Goal: Transaction & Acquisition: Subscribe to service/newsletter

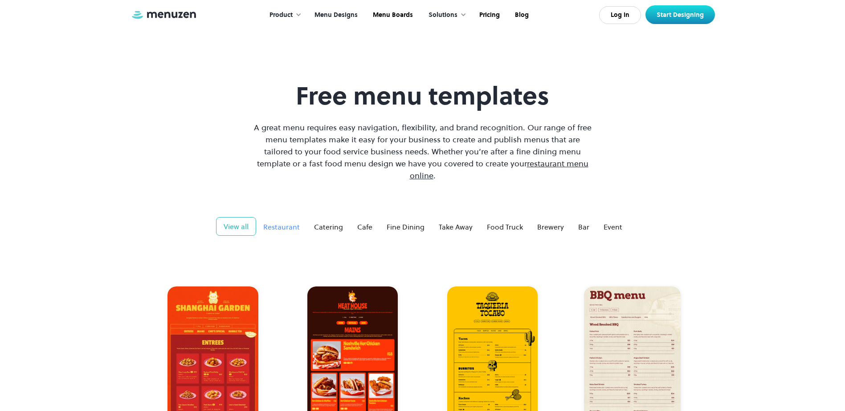
click at [279, 222] on div "Restaurant" at bounding box center [281, 227] width 37 height 11
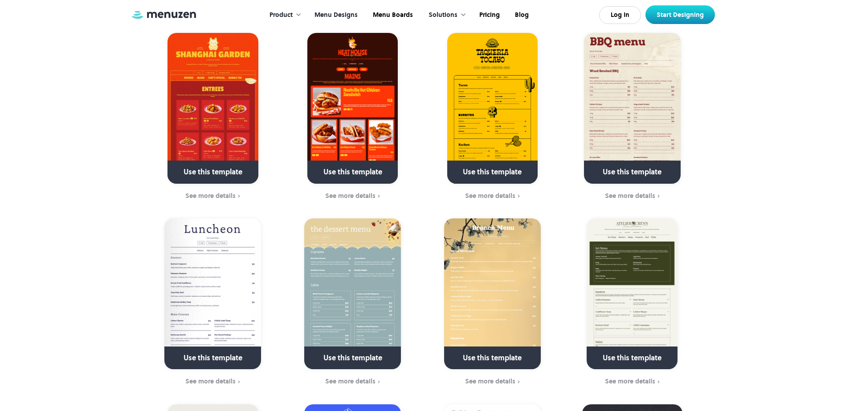
scroll to position [45, 0]
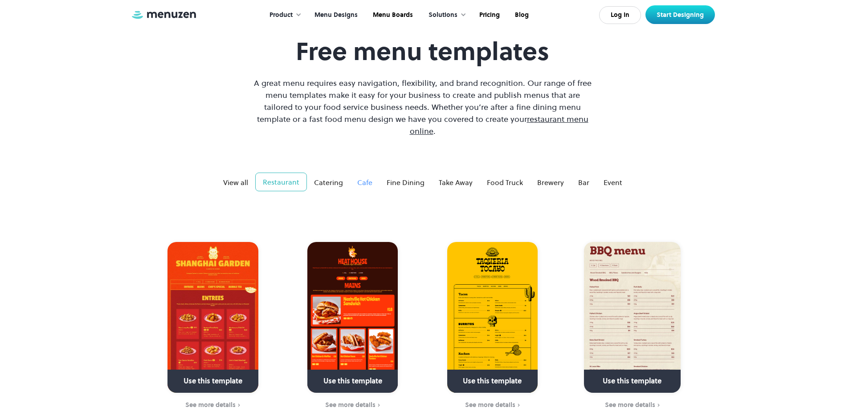
click at [364, 177] on div "Cafe" at bounding box center [364, 182] width 15 height 11
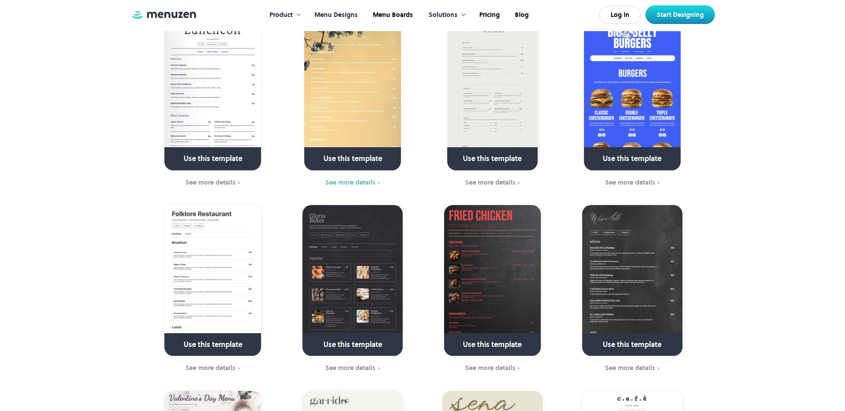
scroll to position [0, 0]
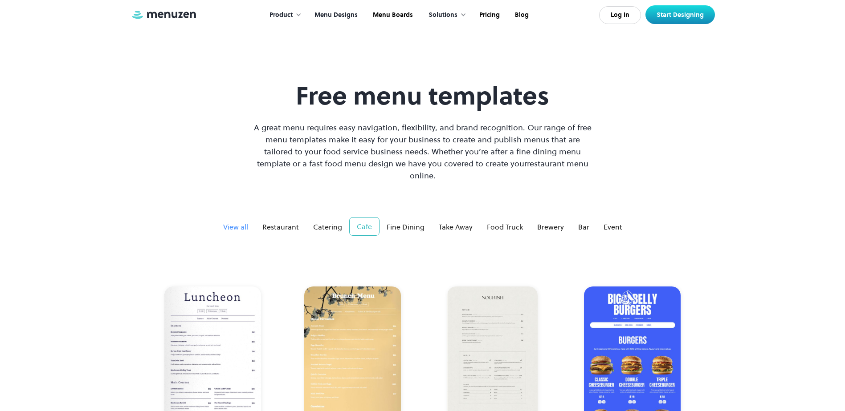
click at [247, 222] on div "View all" at bounding box center [235, 227] width 25 height 11
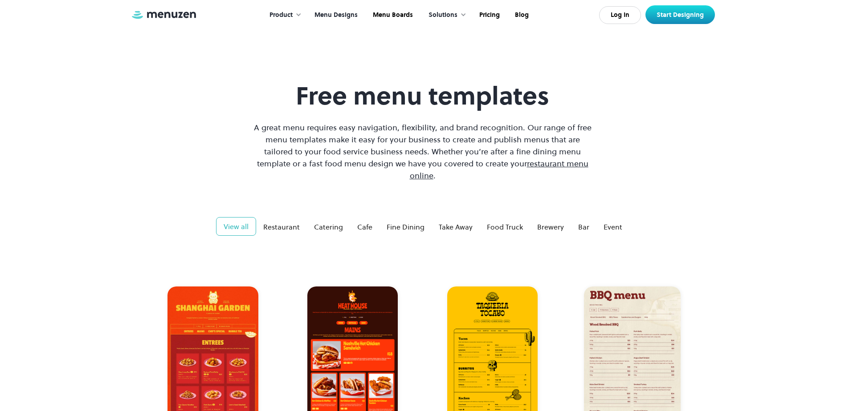
scroll to position [267, 0]
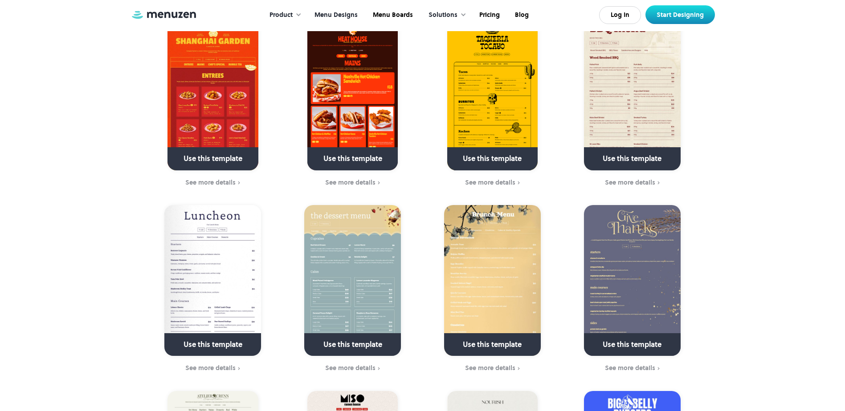
click at [350, 337] on link at bounding box center [352, 348] width 129 height 23
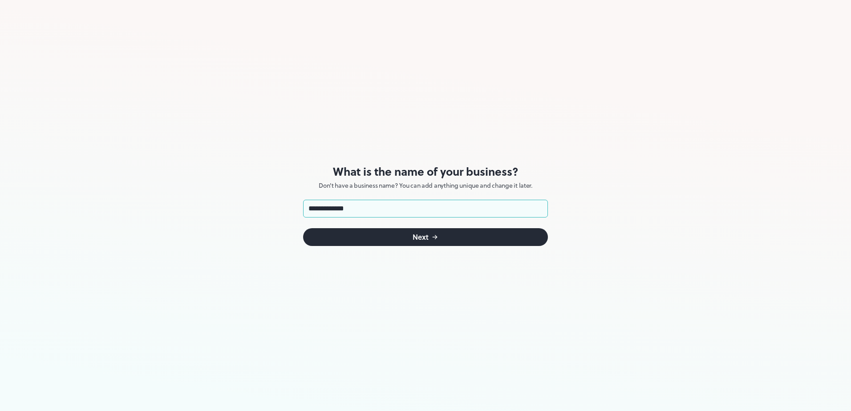
type input "**********"
click at [411, 244] on button "Next" at bounding box center [425, 237] width 245 height 18
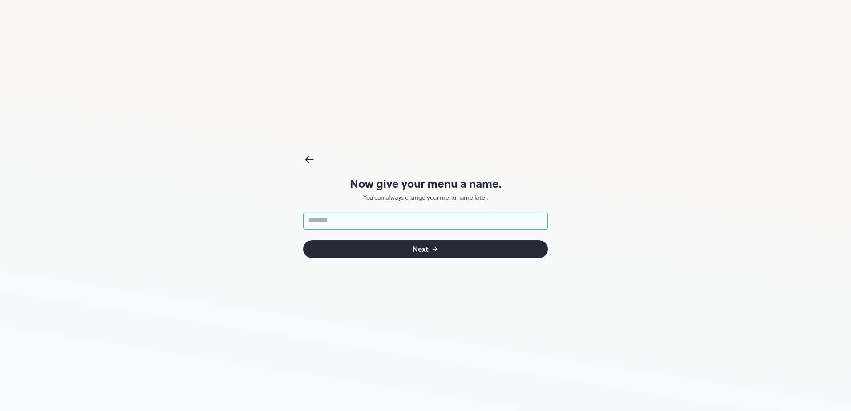
click at [333, 222] on input "text" at bounding box center [425, 221] width 245 height 18
type input "********"
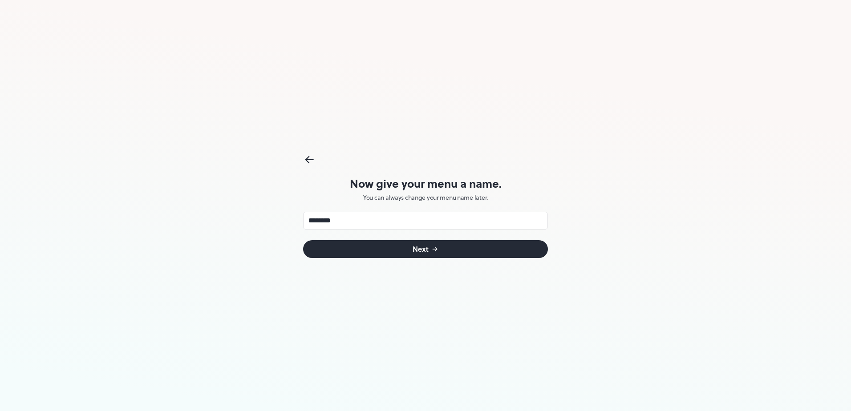
click at [428, 246] on div "Next" at bounding box center [421, 249] width 16 height 7
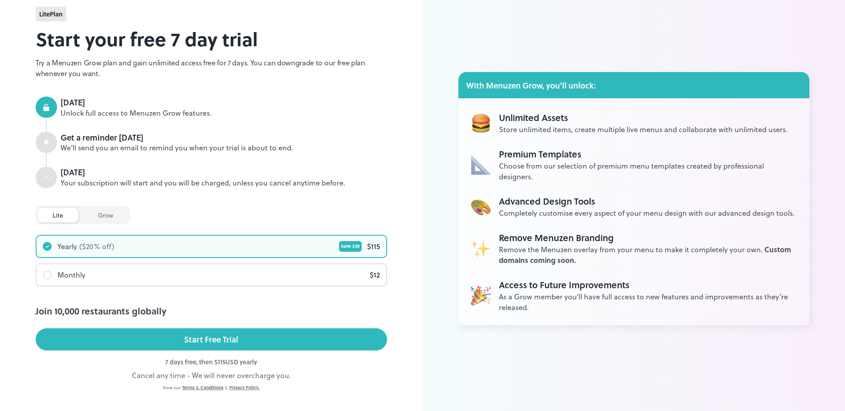
scroll to position [45, 0]
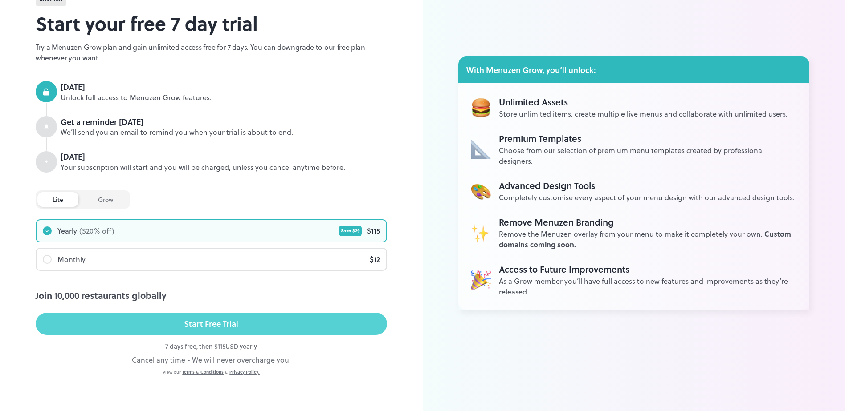
click at [205, 316] on button "Start Free Trial" at bounding box center [211, 324] width 351 height 22
